Goal: Go to known website: Access a specific website the user already knows

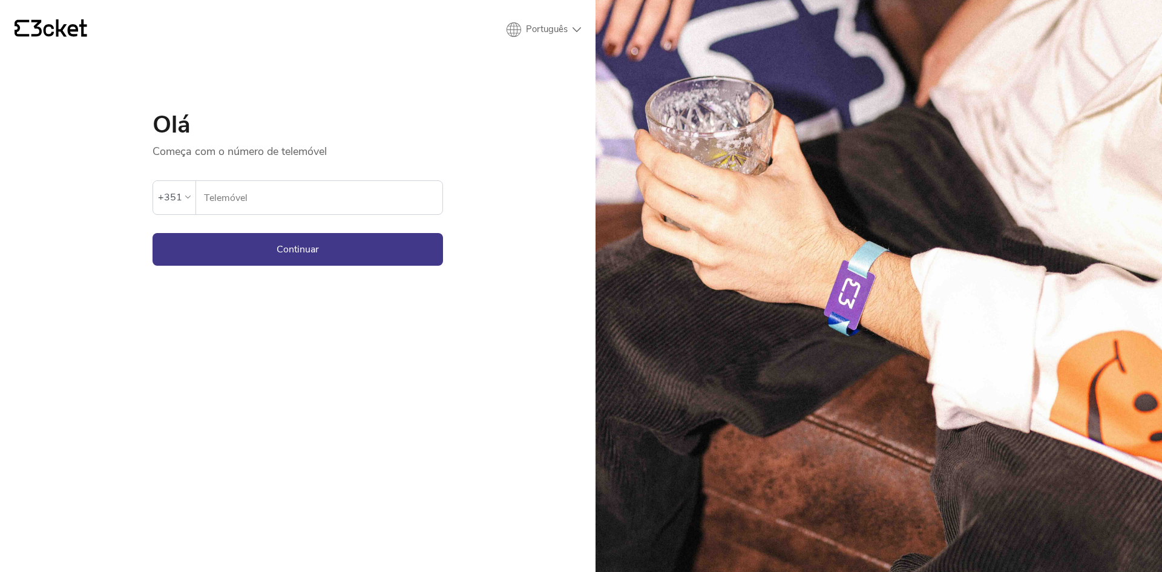
click at [264, 189] on input "Telemóvel" at bounding box center [322, 197] width 239 height 33
type input "969603172"
click at [272, 246] on button "Continuar" at bounding box center [297, 249] width 290 height 33
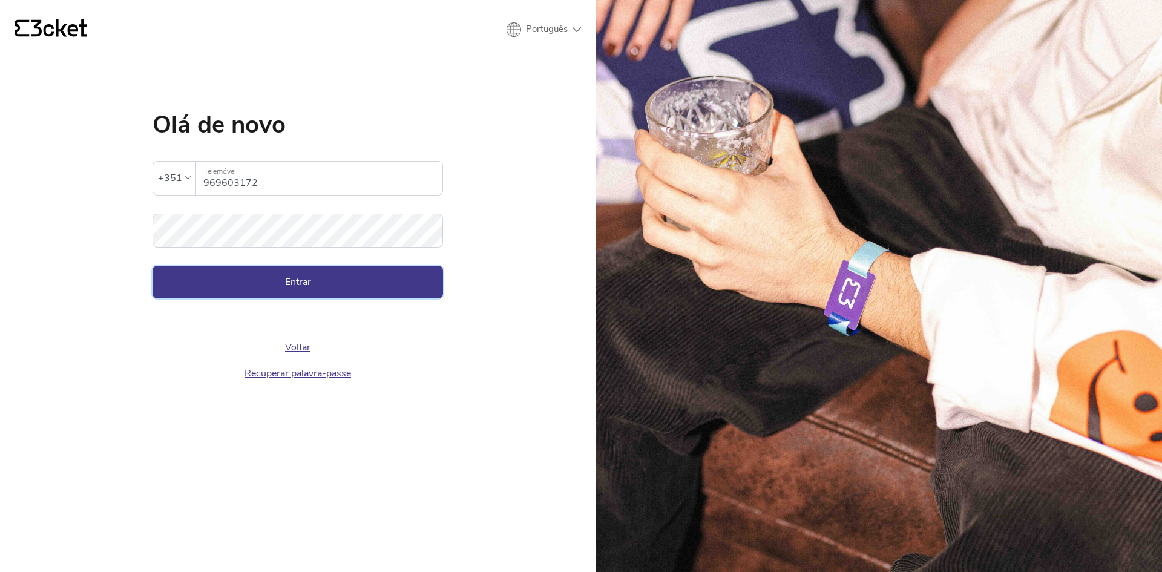
click at [291, 296] on button "Entrar" at bounding box center [297, 282] width 290 height 33
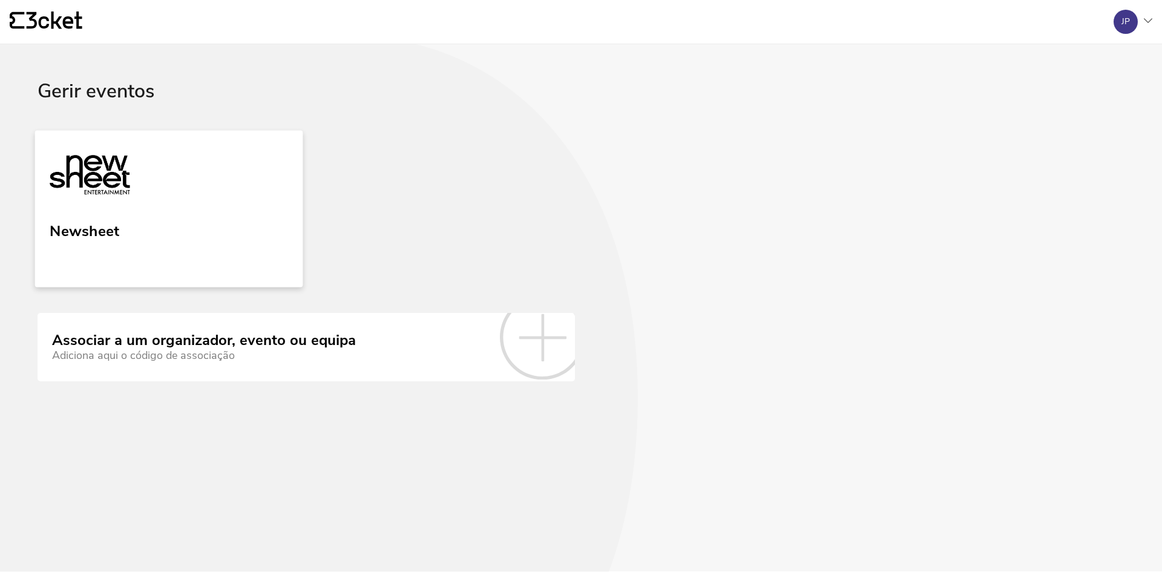
click at [203, 226] on link "Newsheet" at bounding box center [169, 208] width 268 height 157
